Goal: Transaction & Acquisition: Book appointment/travel/reservation

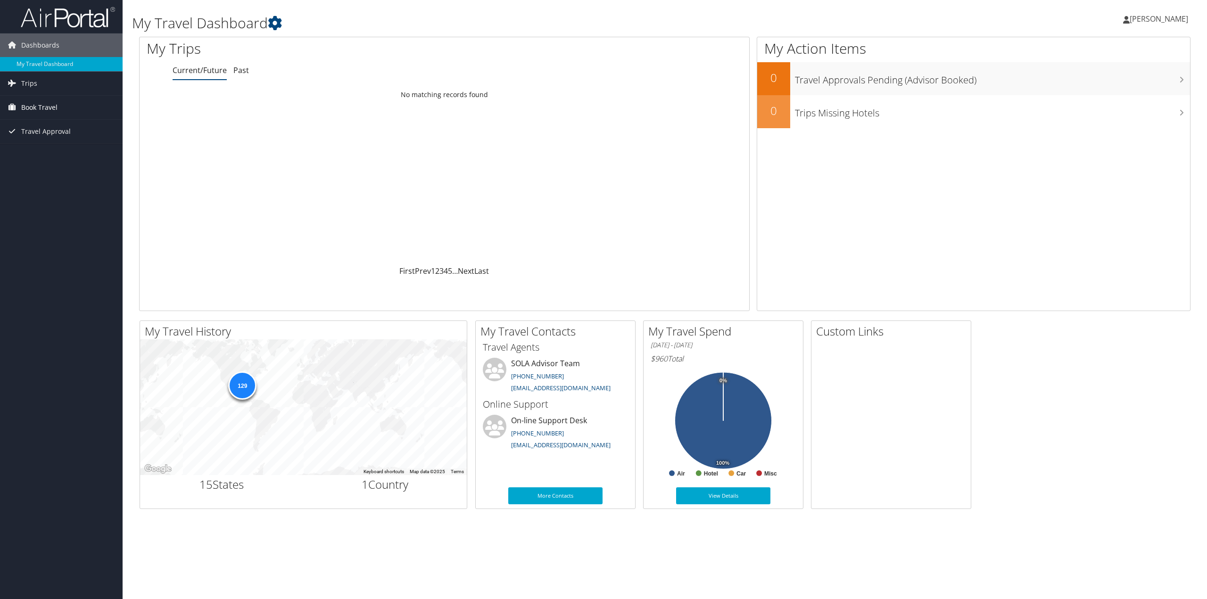
click at [41, 108] on span "Book Travel" at bounding box center [39, 108] width 36 height 24
click at [51, 138] on link "Book/Manage Online Trips" at bounding box center [61, 140] width 123 height 14
